Goal: Task Accomplishment & Management: Manage account settings

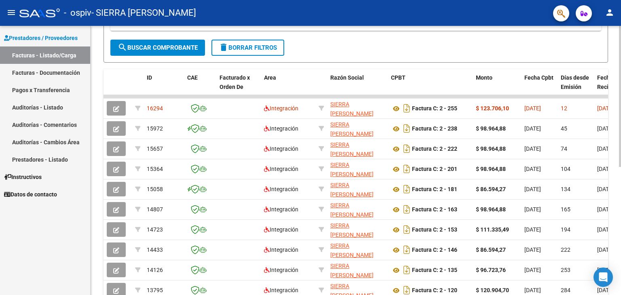
scroll to position [185, 0]
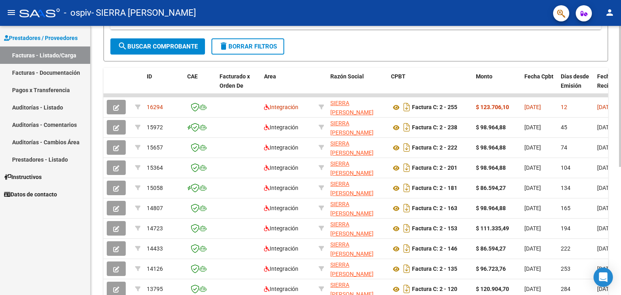
click at [620, 153] on div at bounding box center [620, 195] width 2 height 141
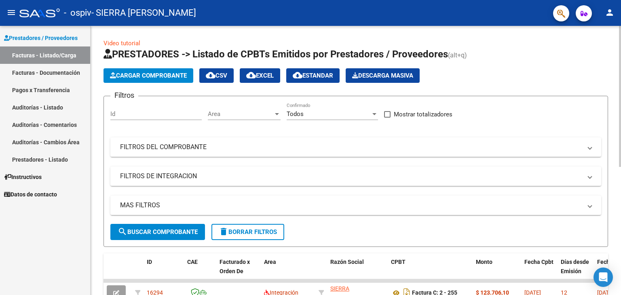
click at [619, 90] on div at bounding box center [620, 160] width 2 height 269
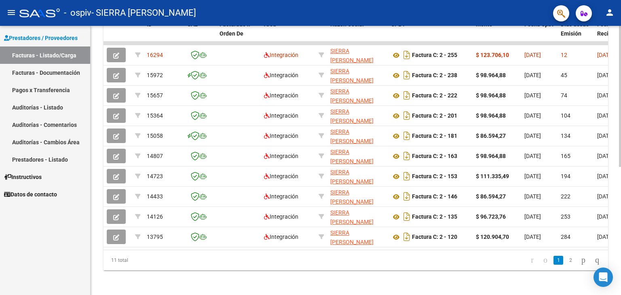
scroll to position [244, 0]
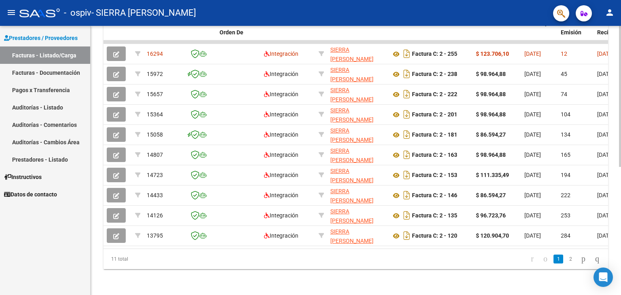
click at [619, 226] on div at bounding box center [620, 224] width 2 height 141
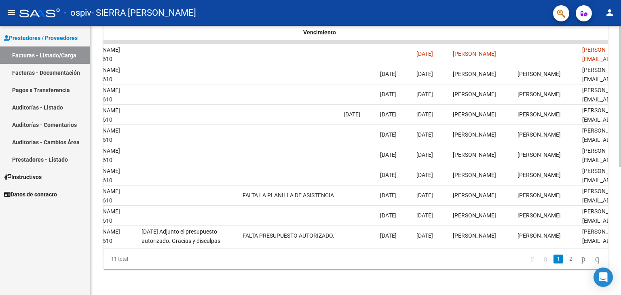
scroll to position [0, 1199]
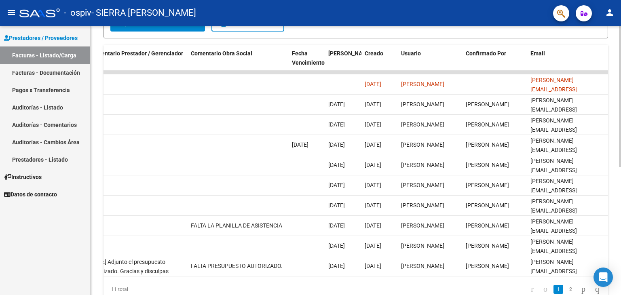
click at [620, 190] on div at bounding box center [620, 208] width 2 height 141
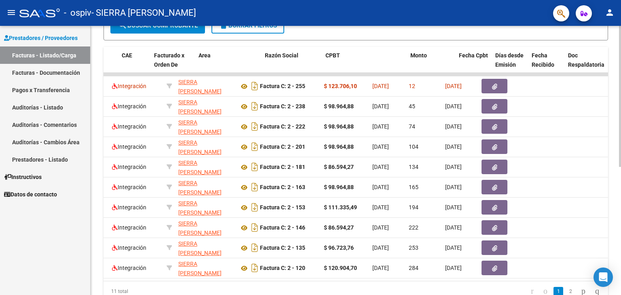
scroll to position [0, 0]
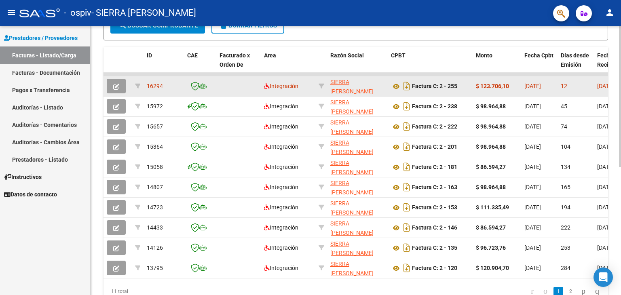
click at [157, 83] on span "16294" at bounding box center [155, 86] width 16 height 6
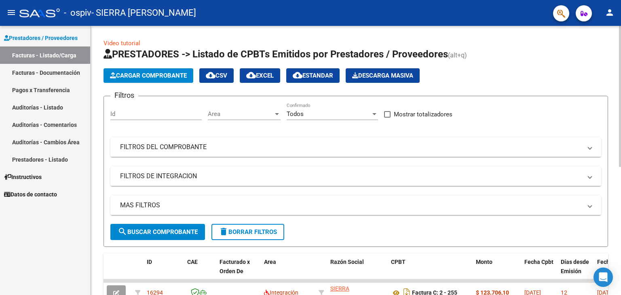
click at [620, 28] on div at bounding box center [620, 96] width 2 height 141
click at [613, 17] on button "person" at bounding box center [609, 13] width 16 height 16
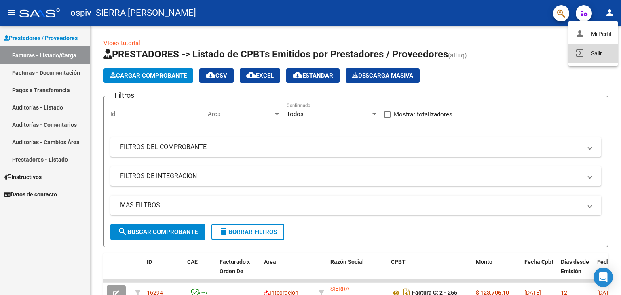
click at [598, 55] on button "exit_to_app Salir" at bounding box center [592, 53] width 49 height 19
